Goal: Information Seeking & Learning: Check status

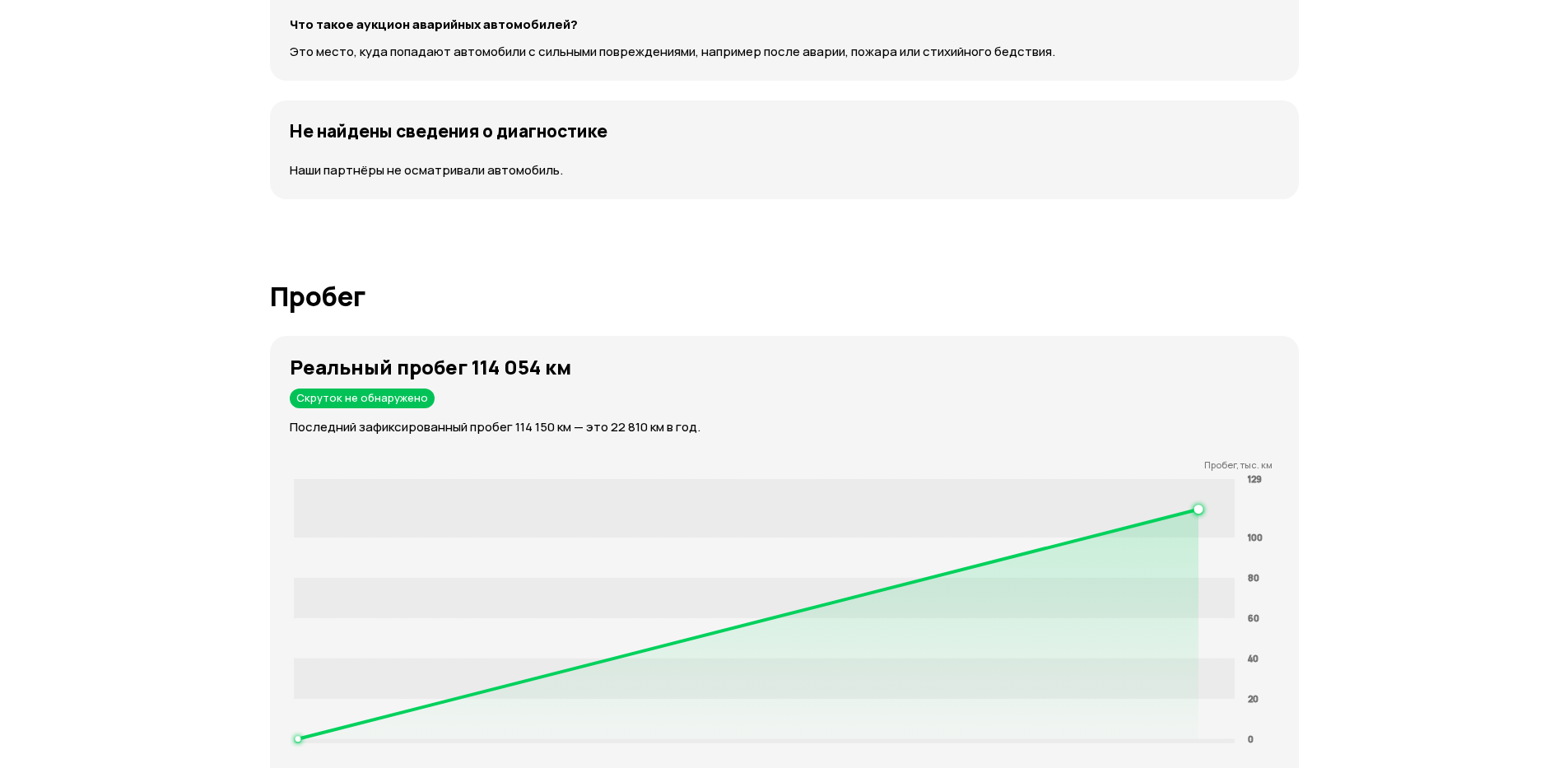
scroll to position [1876, 0]
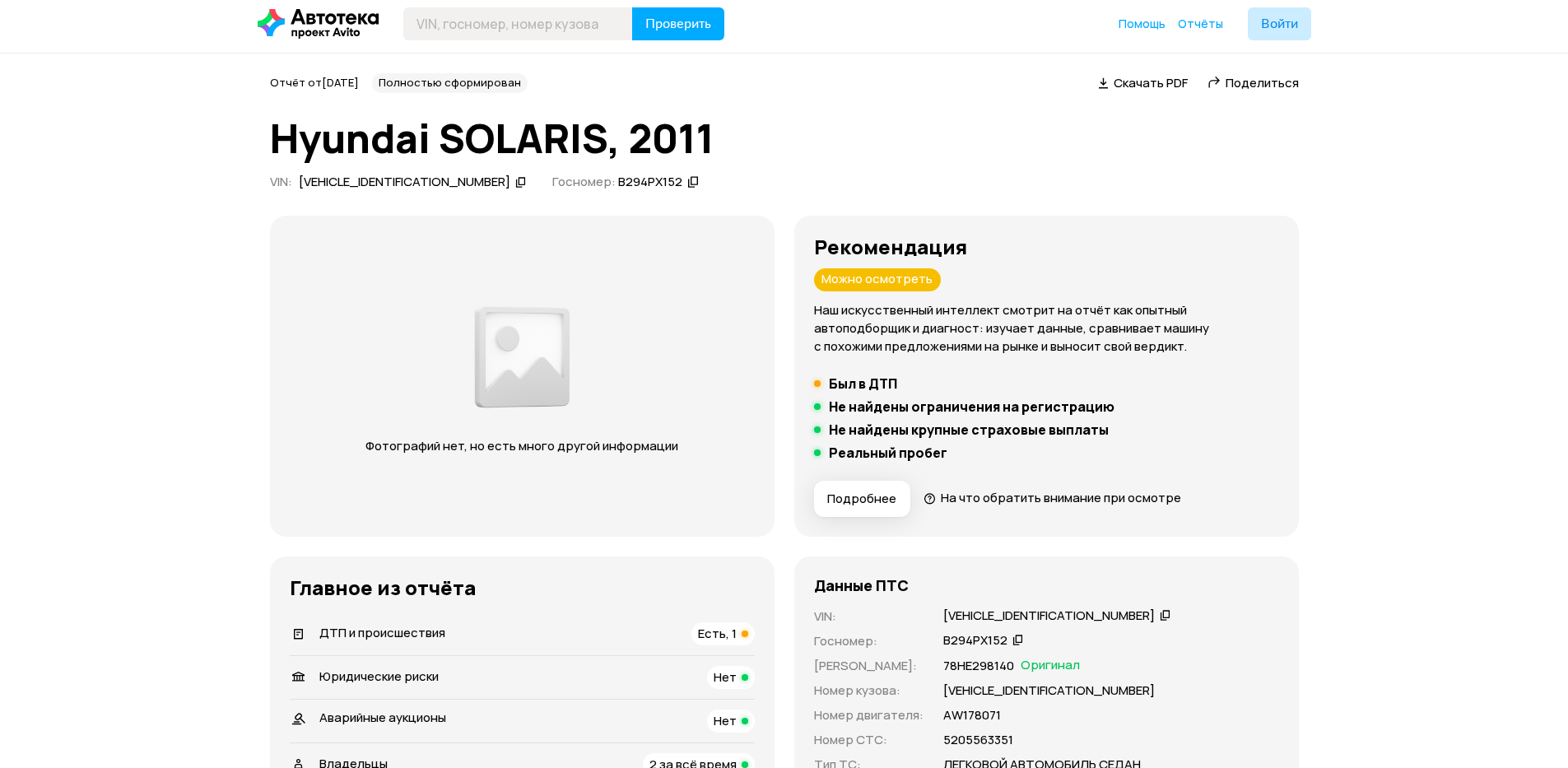
scroll to position [494, 0]
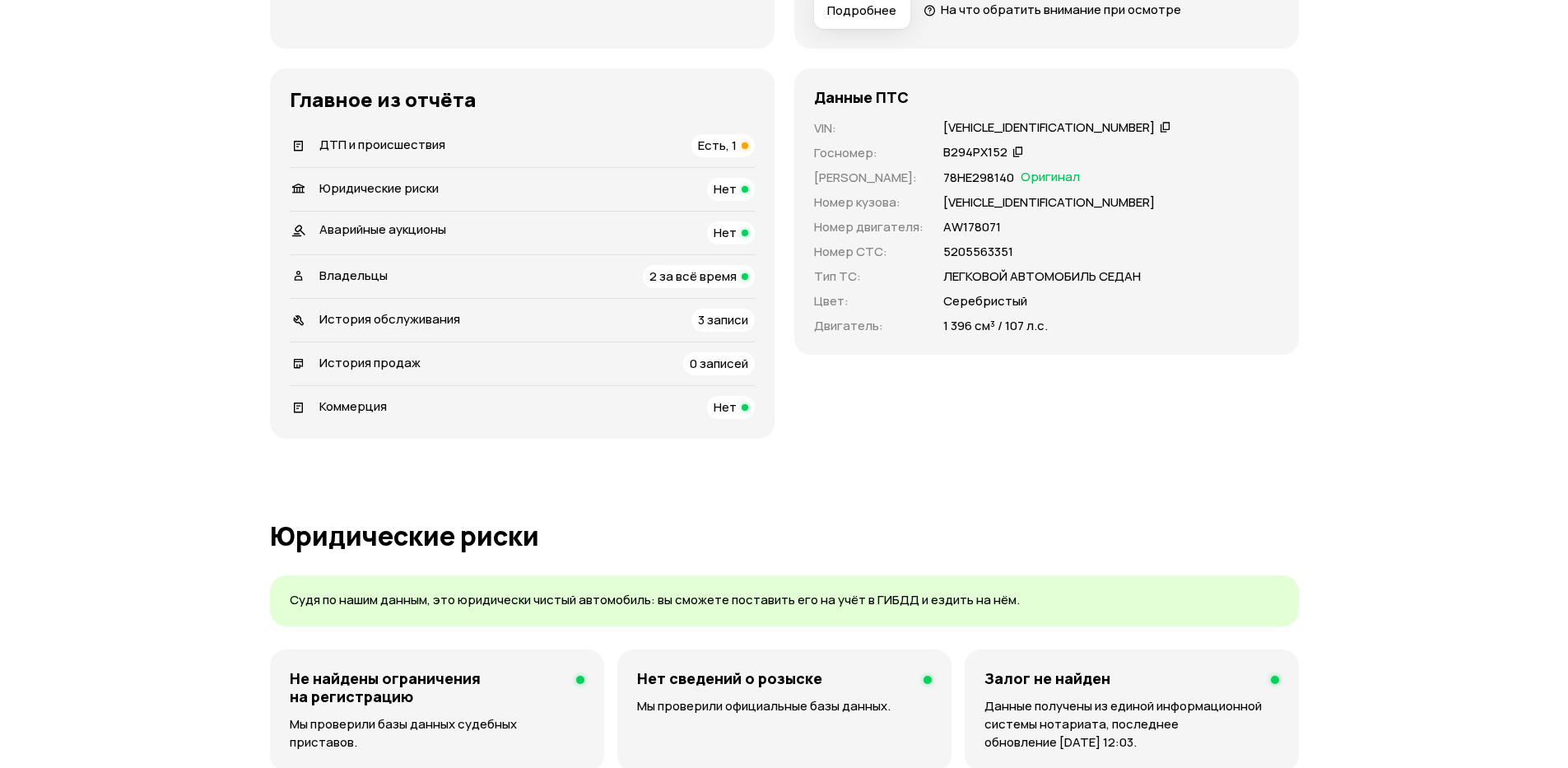
click at [639, 141] on div "ДТП и происшествия Есть, 1" at bounding box center [522, 145] width 465 height 23
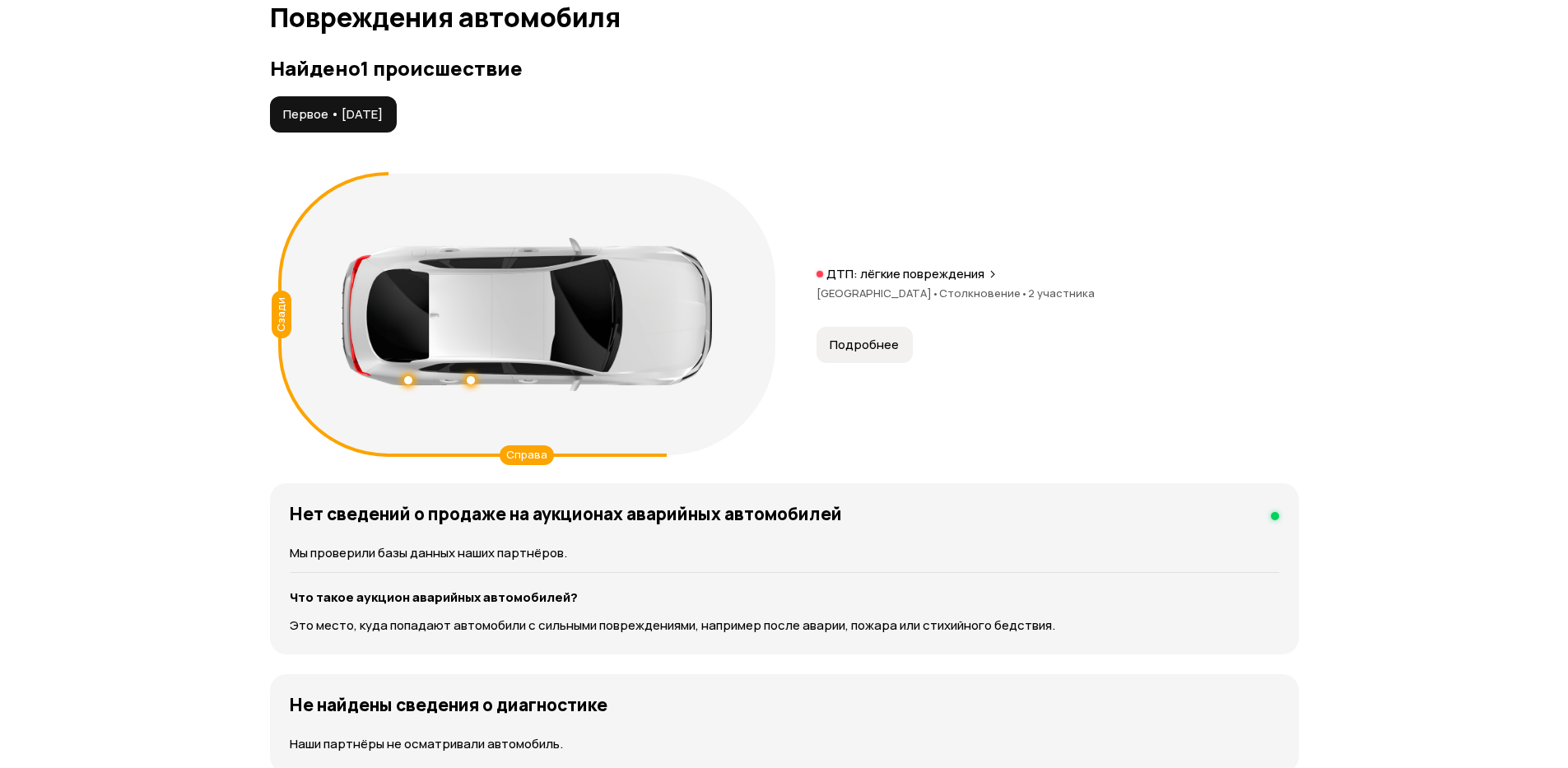
scroll to position [1661, 0]
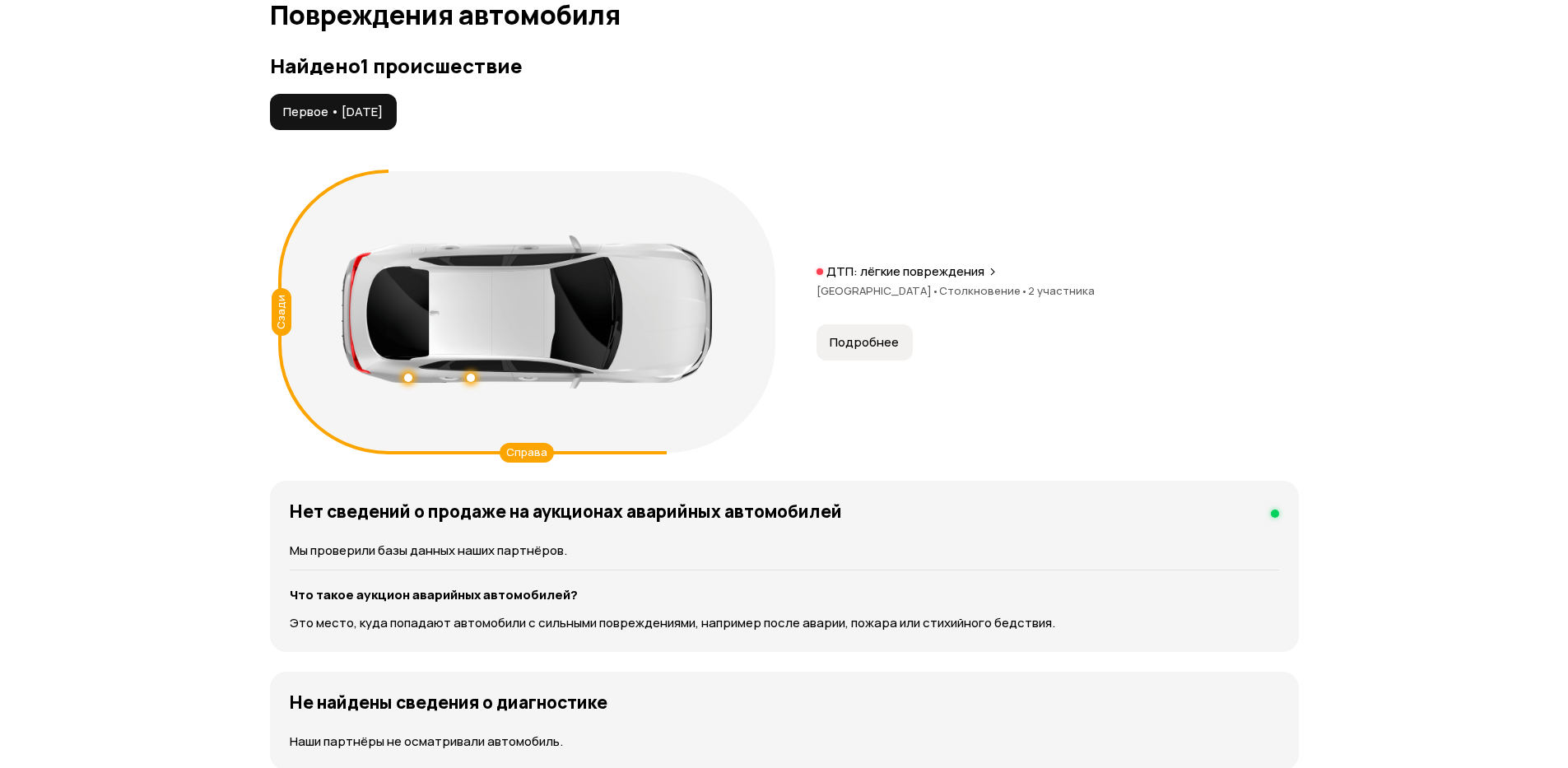
click at [916, 282] on div "ДТП: лёгкие повреждения Нижегородская область • Столкновение • 2 участника" at bounding box center [1057, 289] width 482 height 53
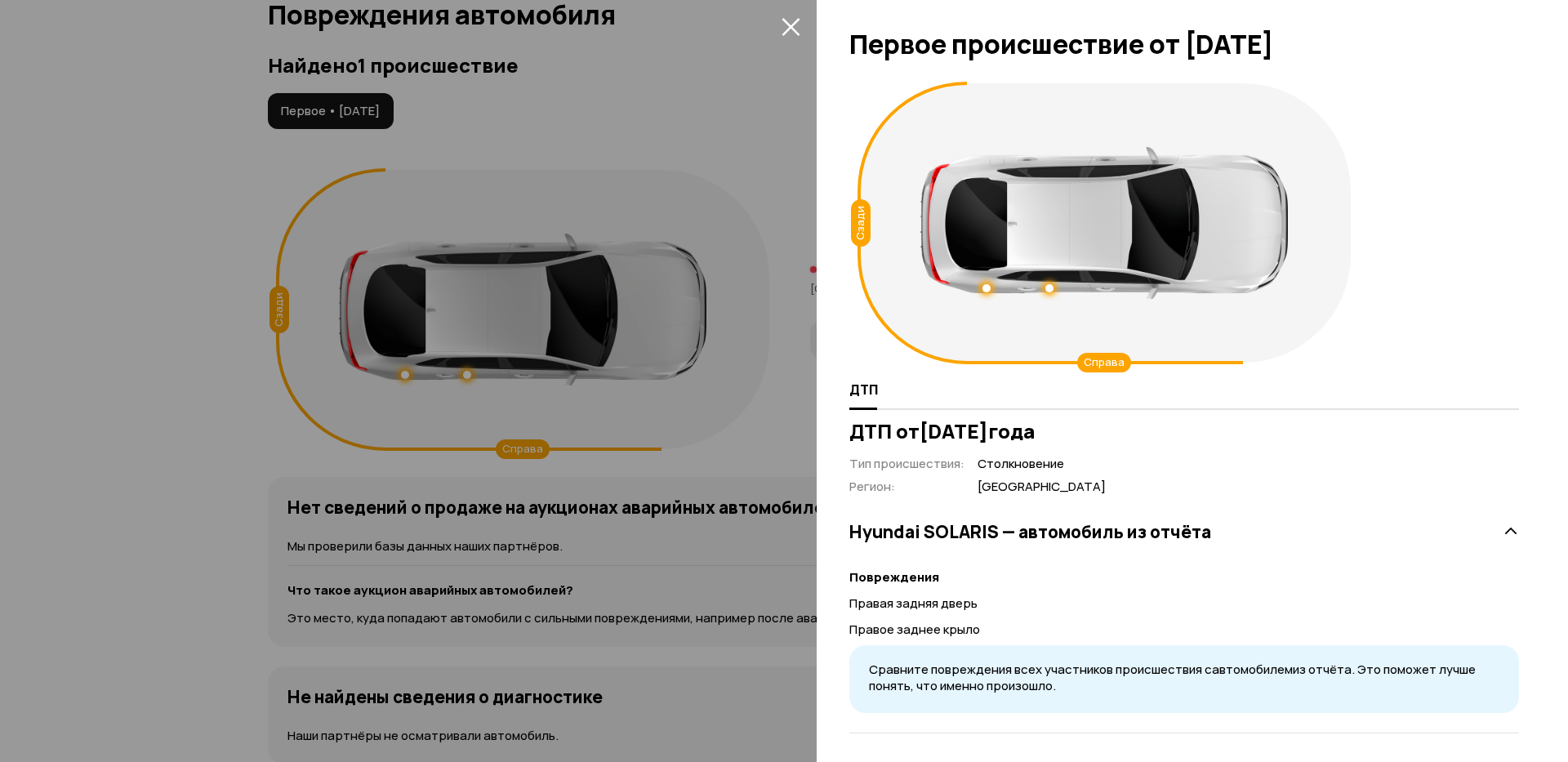
click at [791, 18] on icon "закрыть" at bounding box center [791, 27] width 19 height 19
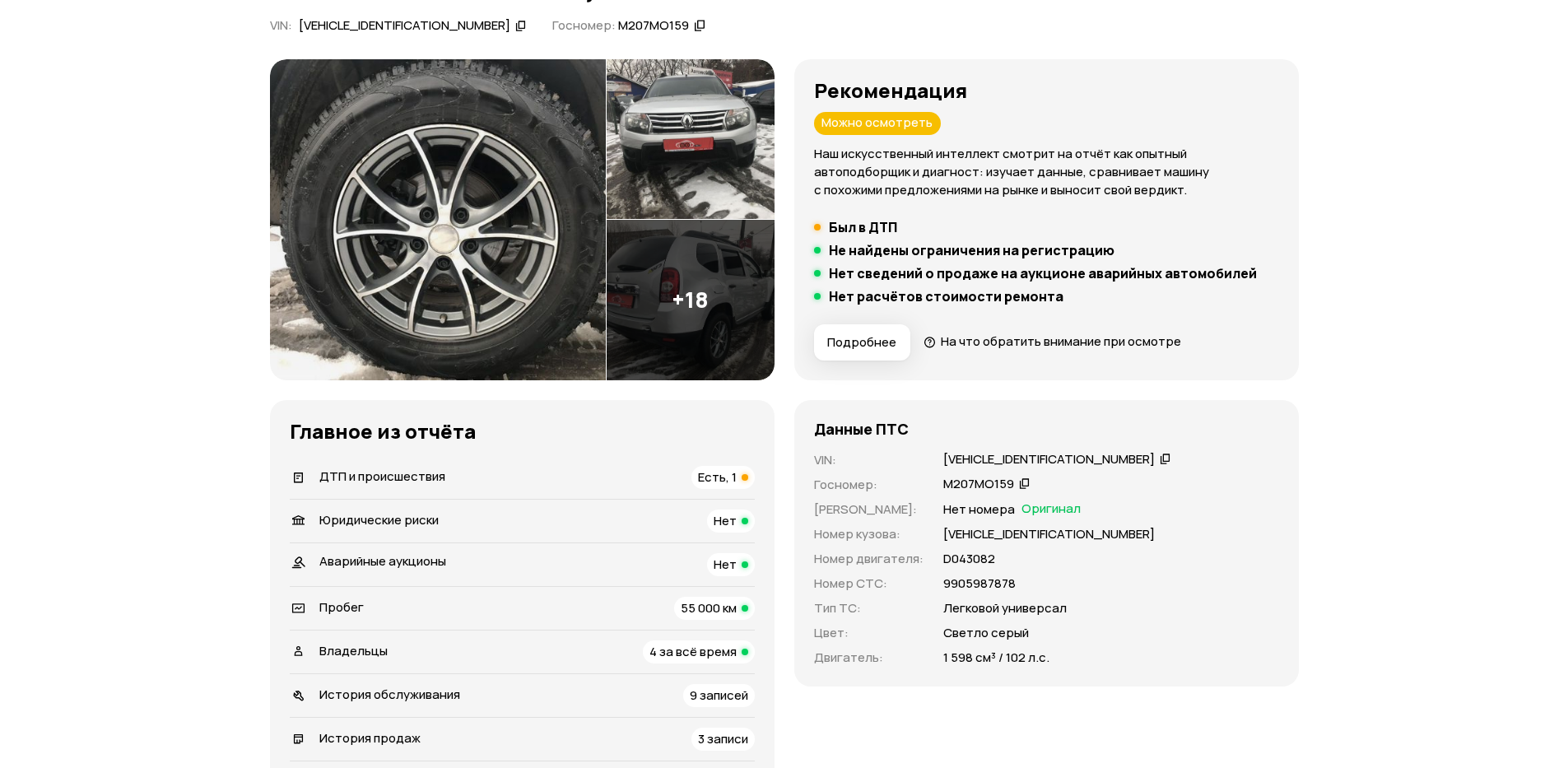
scroll to position [197, 0]
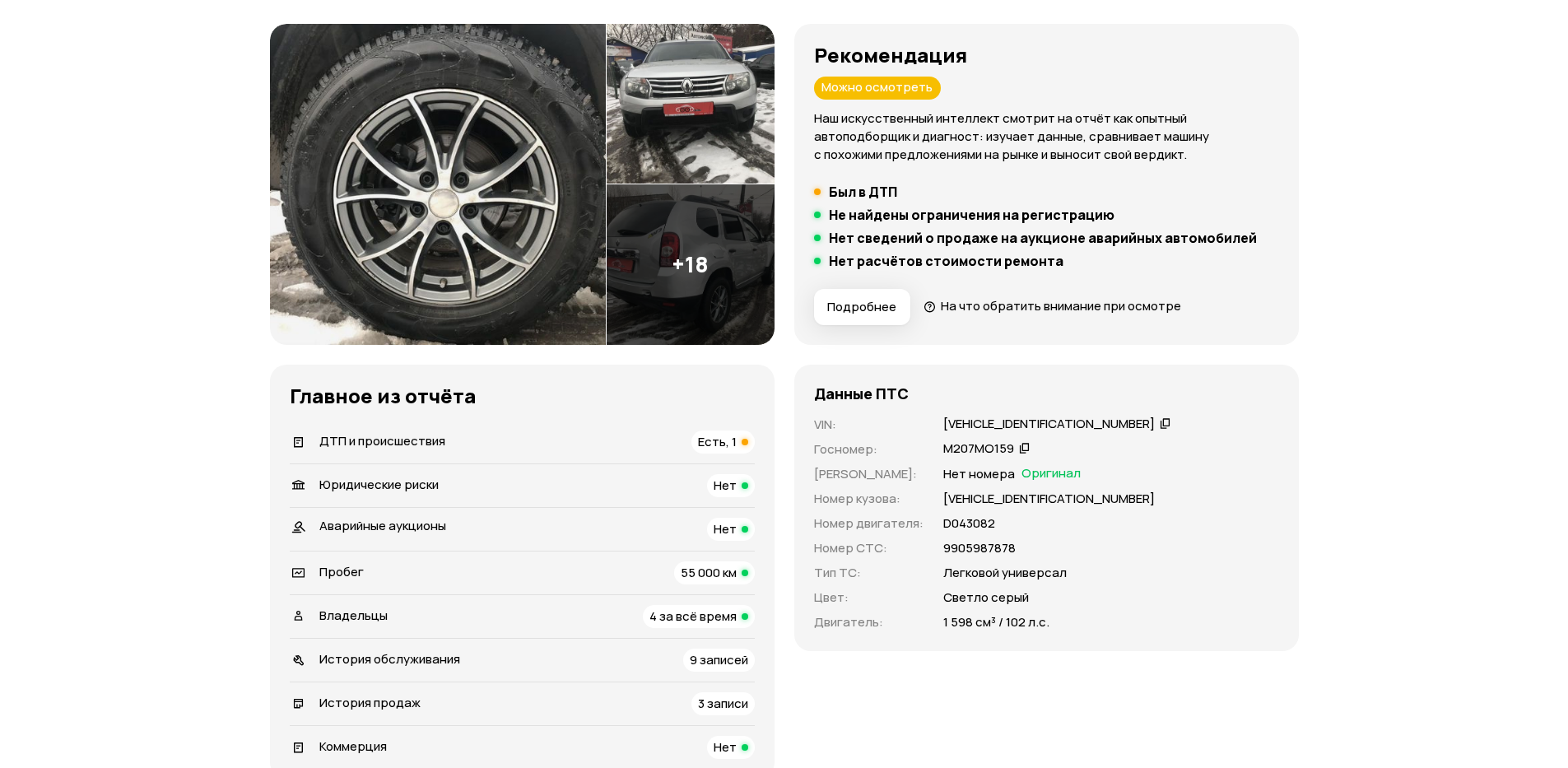
click at [716, 452] on li "ДТП и происшествия Есть, 1" at bounding box center [522, 442] width 465 height 43
click at [716, 443] on span "Есть, 1" at bounding box center [718, 442] width 38 height 17
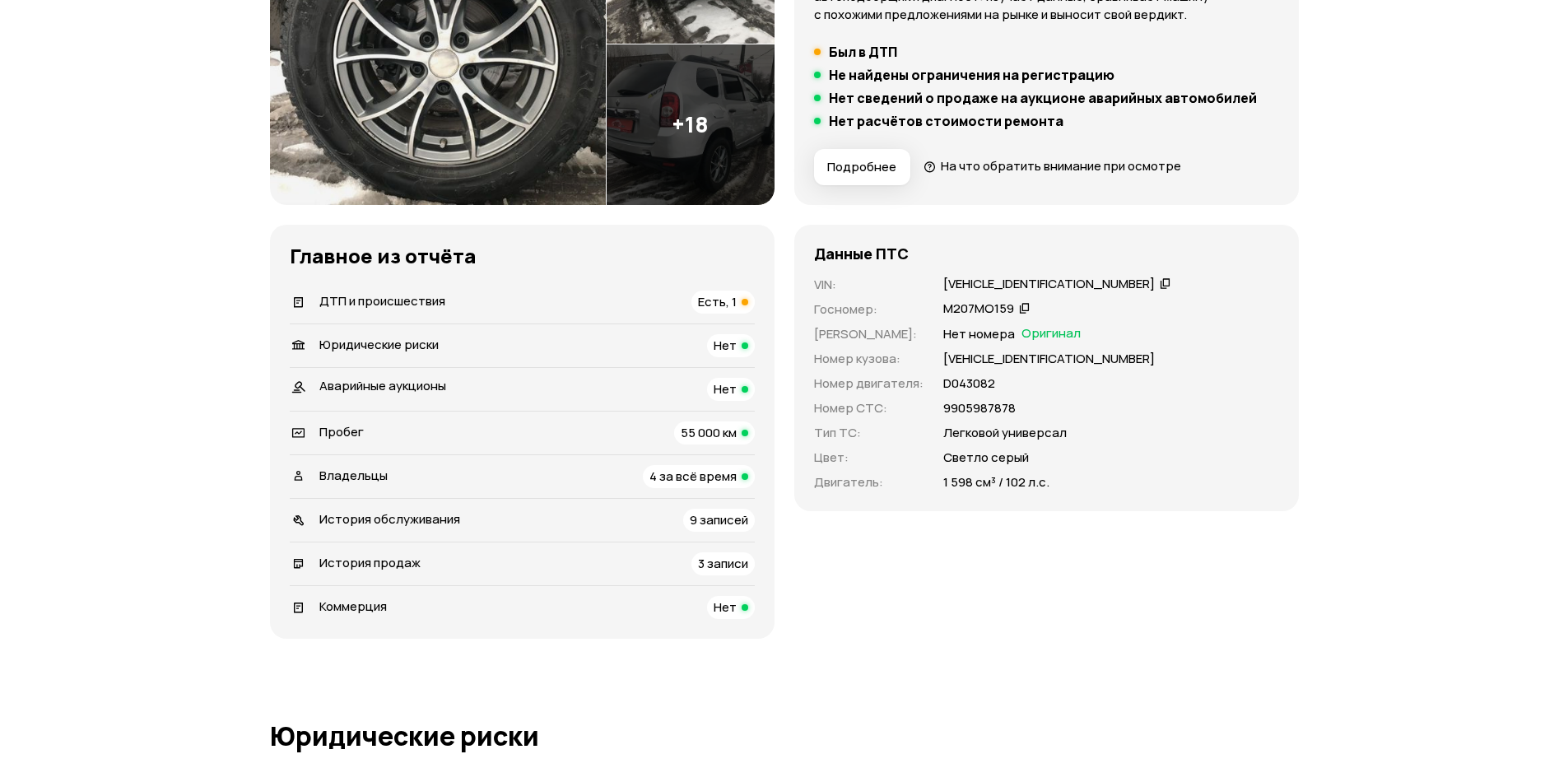
scroll to position [99, 0]
